Goal: Browse casually

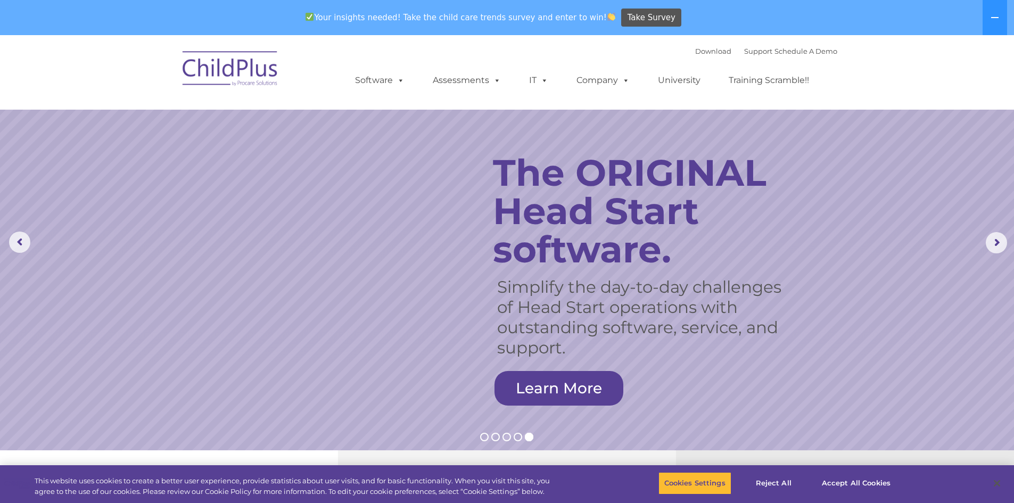
select select "MEDIUM"
click at [994, 245] on rs-arrow at bounding box center [995, 242] width 21 height 21
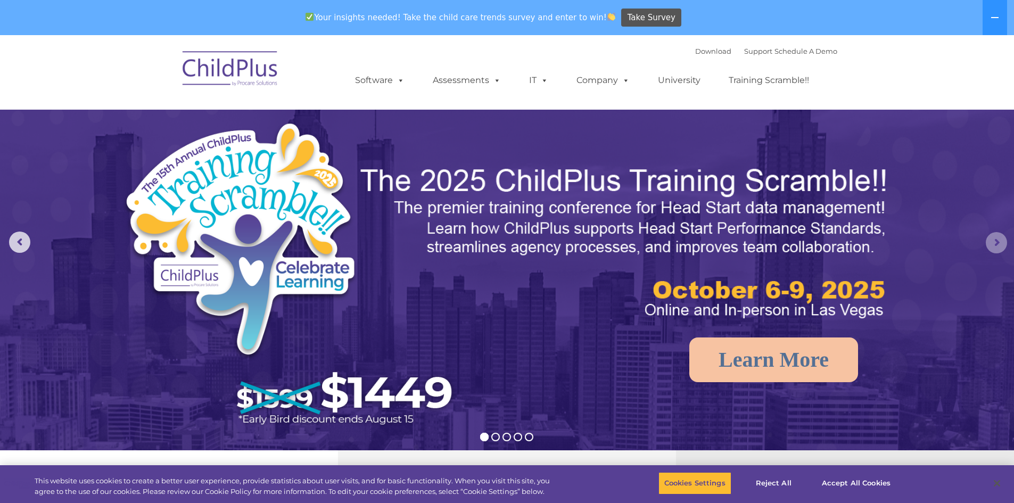
click at [994, 243] on rs-arrow at bounding box center [995, 242] width 21 height 21
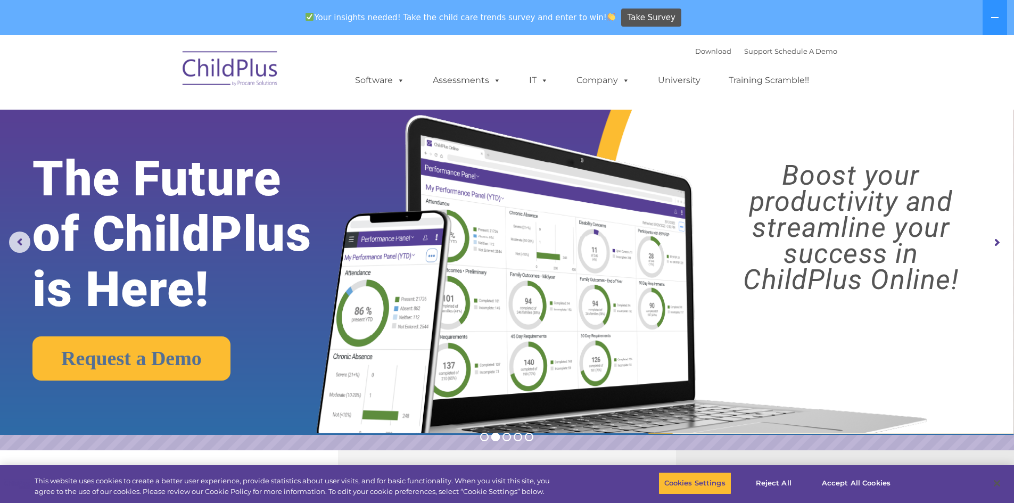
click at [998, 237] on rs-arrow at bounding box center [995, 242] width 21 height 21
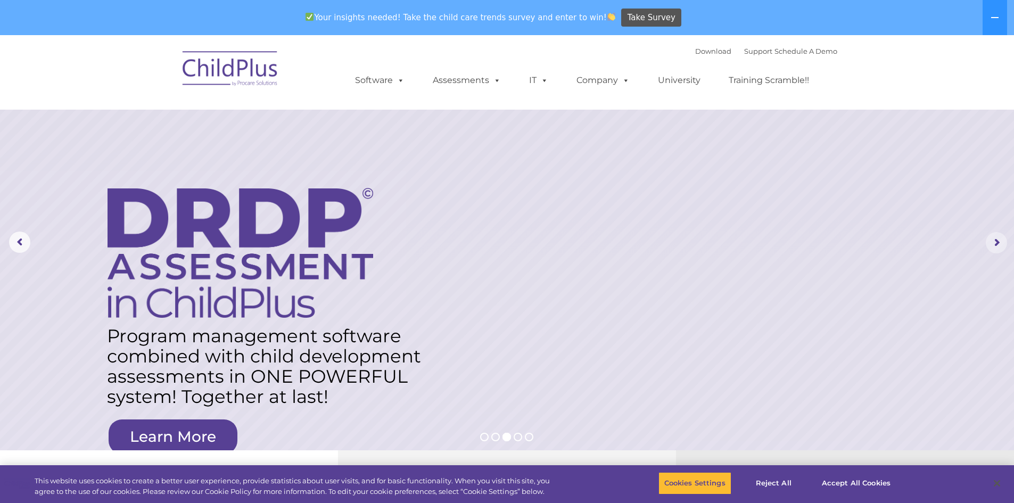
click at [997, 242] on rs-arrow at bounding box center [995, 242] width 21 height 21
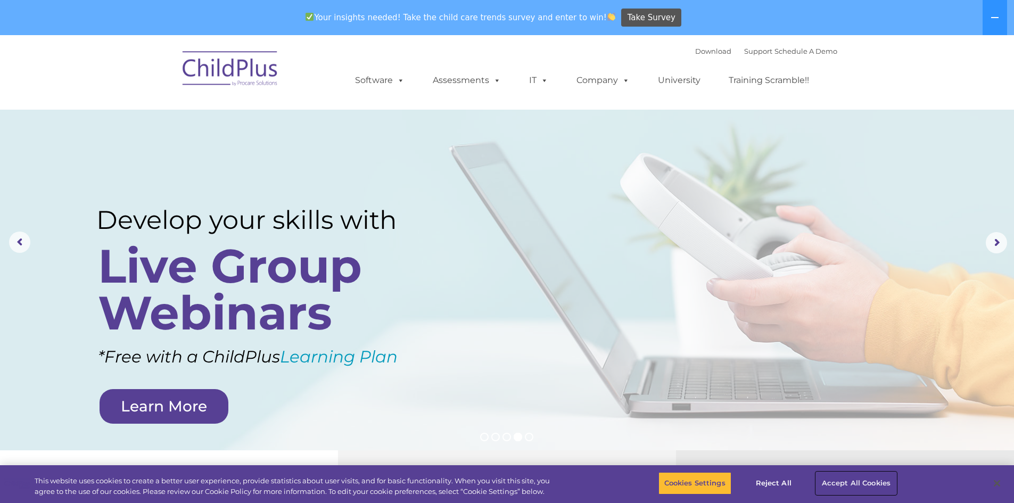
drag, startPoint x: 837, startPoint y: 480, endPoint x: 842, endPoint y: 472, distance: 9.8
click at [841, 482] on button "Accept All Cookies" at bounding box center [856, 483] width 80 height 22
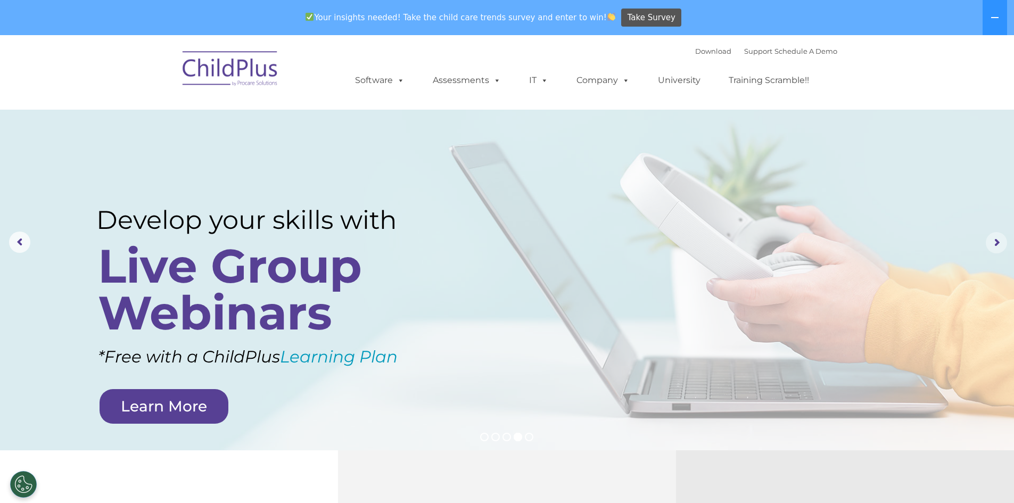
click at [996, 253] on rs-arrow at bounding box center [995, 242] width 21 height 21
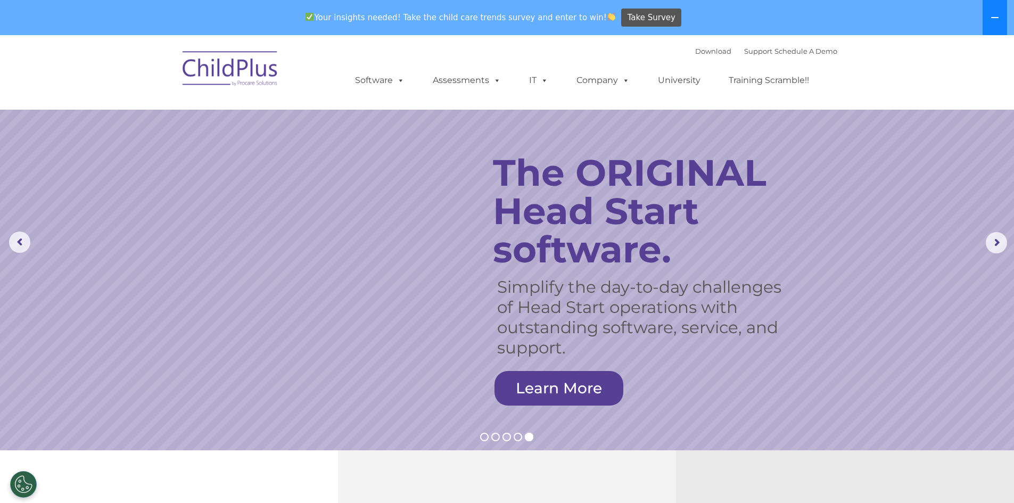
click at [993, 18] on icon at bounding box center [994, 17] width 7 height 1
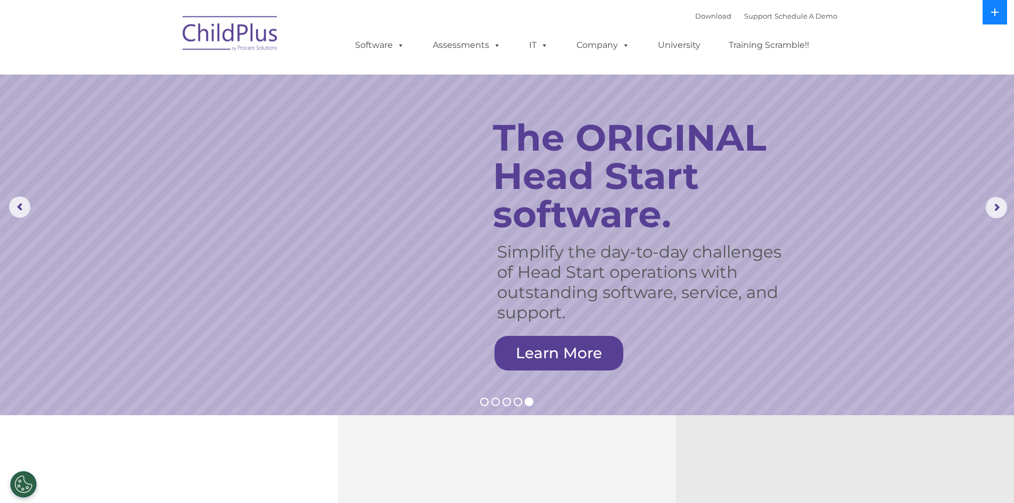
click at [994, 14] on icon at bounding box center [994, 12] width 7 height 7
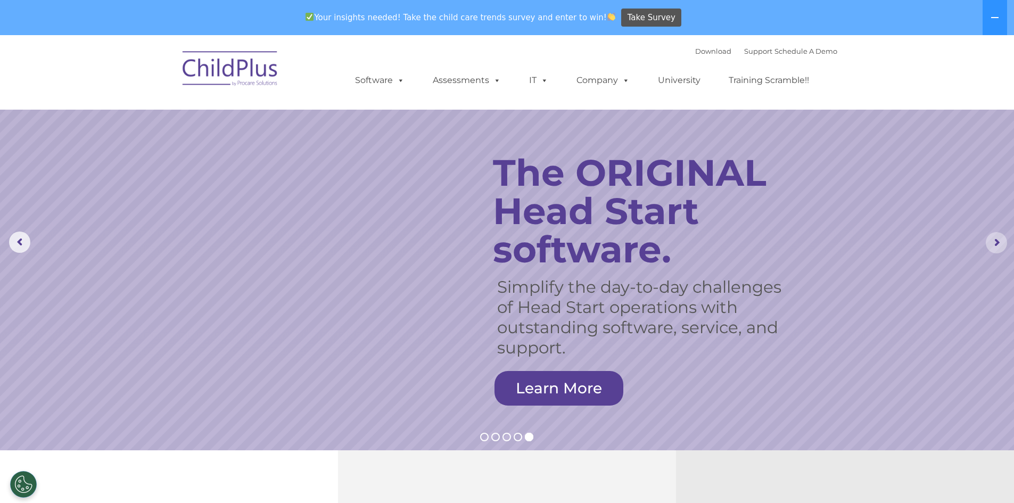
click at [1000, 239] on rs-arrow at bounding box center [995, 242] width 21 height 21
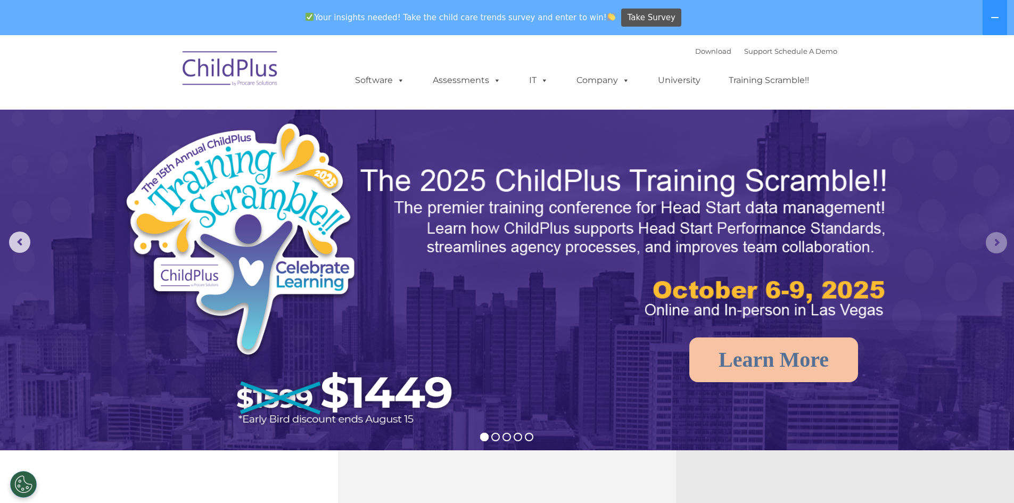
click at [1000, 239] on rs-arrow at bounding box center [995, 242] width 21 height 21
